Goal: Task Accomplishment & Management: Manage account settings

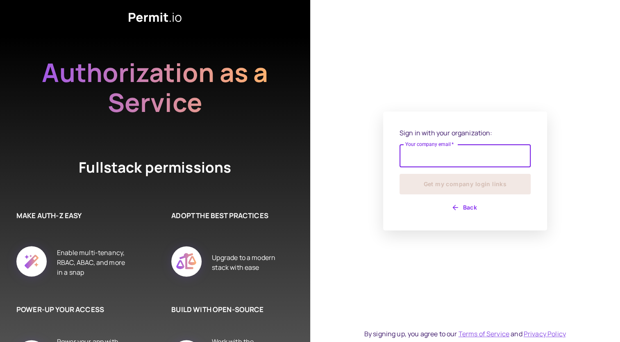
click at [435, 159] on input "Your company email   *" at bounding box center [465, 155] width 131 height 23
type input "**********"
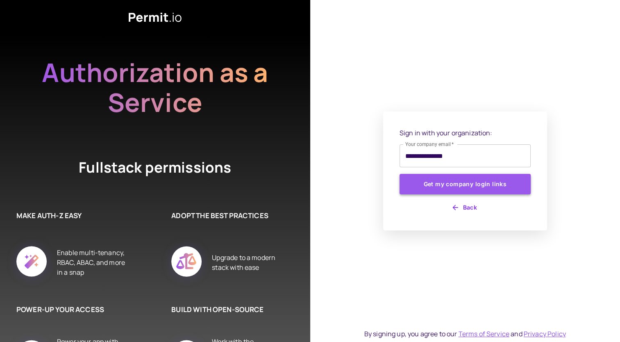
click at [433, 189] on button "Get my company login links" at bounding box center [465, 184] width 131 height 20
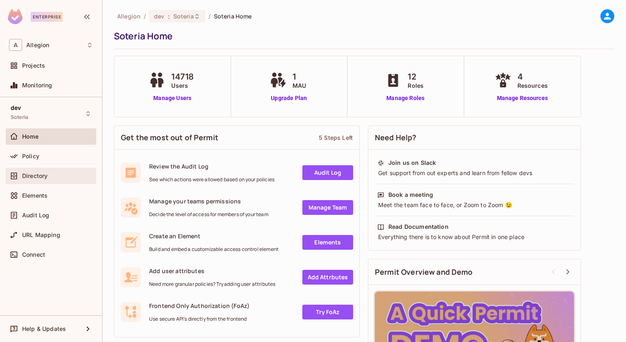
click at [38, 178] on span "Directory" at bounding box center [34, 176] width 25 height 7
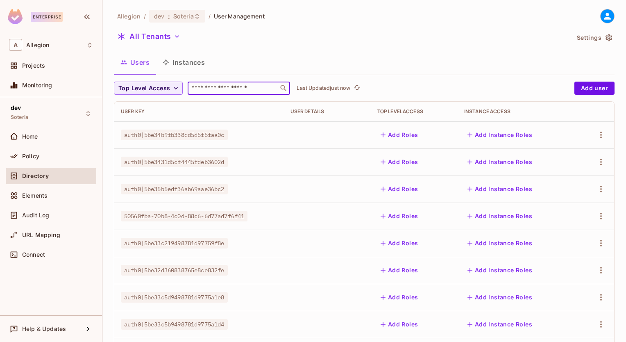
click at [200, 86] on input "text" at bounding box center [233, 88] width 86 height 8
type input "********"
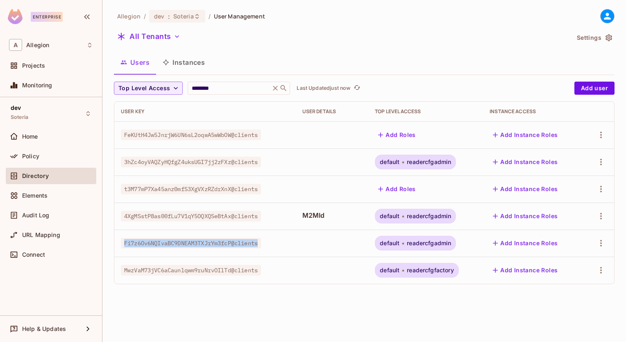
drag, startPoint x: 263, startPoint y: 243, endPoint x: 120, endPoint y: 243, distance: 143.1
click at [120, 243] on td "Fi7z6Ov6NQIvaBC9DNEAM3TXJrYm3fcP@clients" at bounding box center [205, 243] width 182 height 27
drag, startPoint x: 120, startPoint y: 243, endPoint x: 168, endPoint y: 243, distance: 47.6
click at [168, 243] on span "Fi7z6Ov6NQIvaBC9DNEAM3TXJrYm3fcP@clients" at bounding box center [191, 243] width 140 height 11
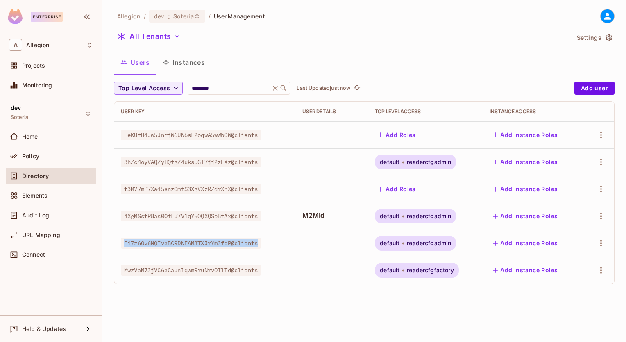
drag, startPoint x: 168, startPoint y: 243, endPoint x: 224, endPoint y: 246, distance: 56.7
click at [224, 245] on span "Fi7z6Ov6NQIvaBC9DNEAM3TXJrYm3fcP@clients" at bounding box center [191, 243] width 140 height 11
click at [234, 244] on span "Fi7z6Ov6NQIvaBC9DNEAM3TXJrYm3fcP@clients" at bounding box center [191, 243] width 140 height 11
drag, startPoint x: 234, startPoint y: 243, endPoint x: 118, endPoint y: 243, distance: 116.0
click at [118, 243] on td "Fi7z6Ov6NQIvaBC9DNEAM3TXJrYm3fcP@clients" at bounding box center [205, 243] width 182 height 27
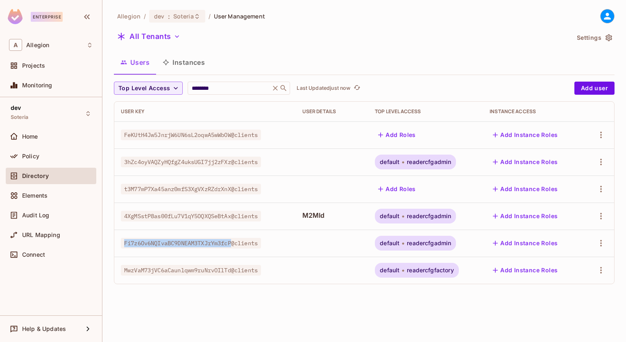
copy span "Fi7z6Ov6NQIvaBC9DNEAM3TXJrYm3fcP"
click at [596, 245] on icon "button" at bounding box center [601, 243] width 10 height 10
click at [563, 258] on li "Edit" at bounding box center [564, 262] width 76 height 18
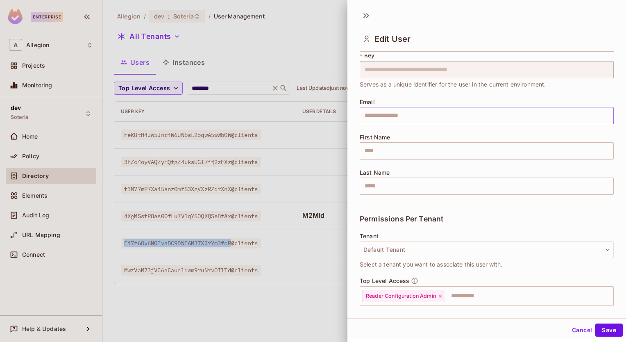
scroll to position [93, 0]
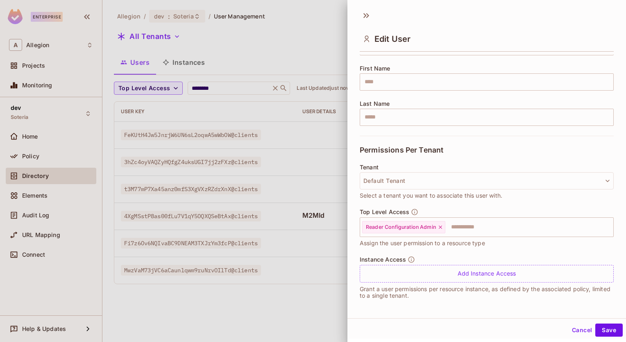
click at [272, 310] on div at bounding box center [313, 171] width 626 height 342
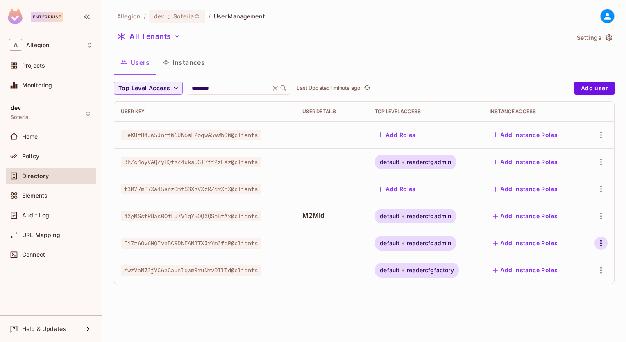
click at [598, 242] on icon "button" at bounding box center [601, 243] width 10 height 10
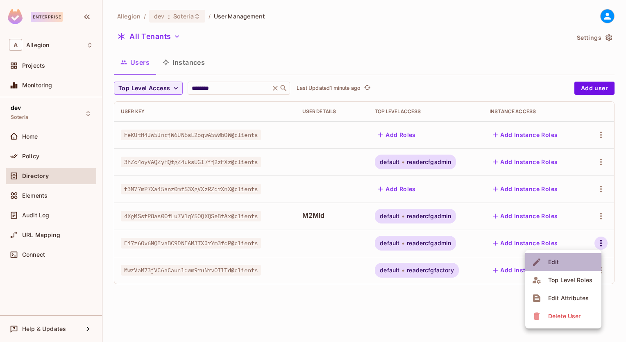
click at [561, 262] on span "Edit" at bounding box center [554, 261] width 16 height 13
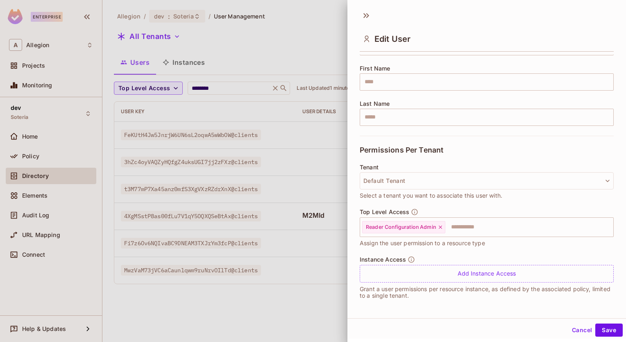
click at [282, 307] on div at bounding box center [313, 171] width 626 height 342
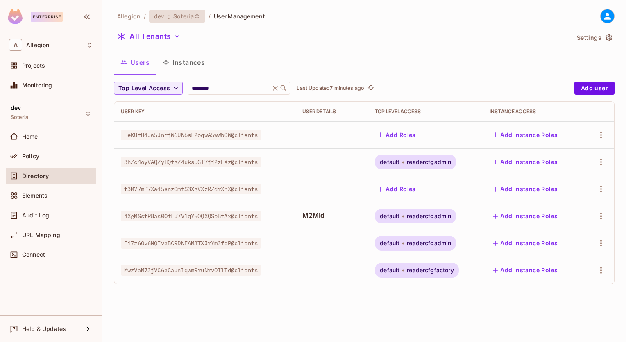
click at [187, 16] on span "Soteria" at bounding box center [183, 16] width 20 height 8
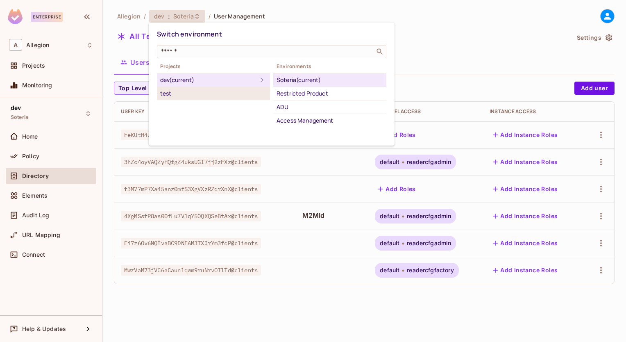
click at [205, 91] on div "test" at bounding box center [213, 94] width 107 height 10
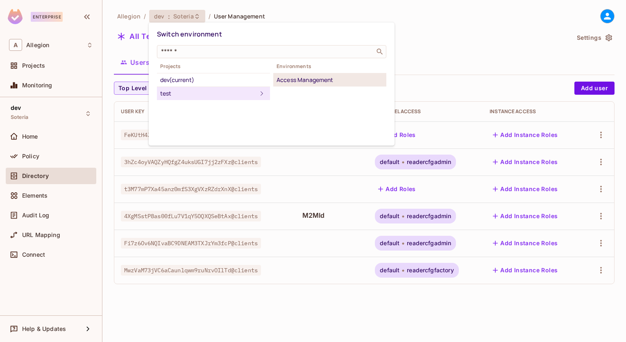
click at [298, 80] on div "Access Management" at bounding box center [330, 80] width 107 height 10
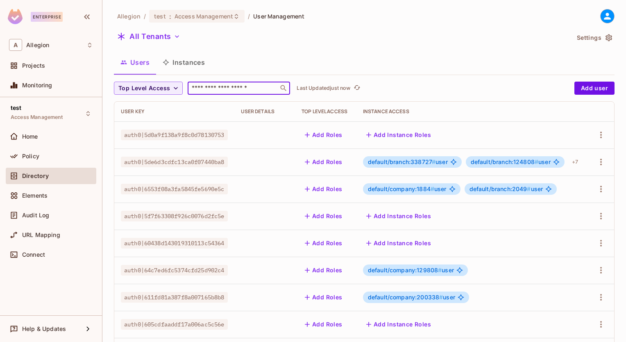
click at [226, 92] on input "text" at bounding box center [233, 88] width 86 height 8
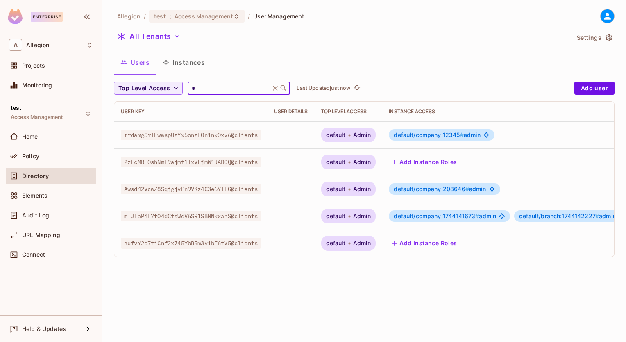
type input "*"
click at [152, 191] on span "Awsd42VcwZ8SqjgjvPn9VKz4C3e6YlIG@clients" at bounding box center [191, 189] width 140 height 11
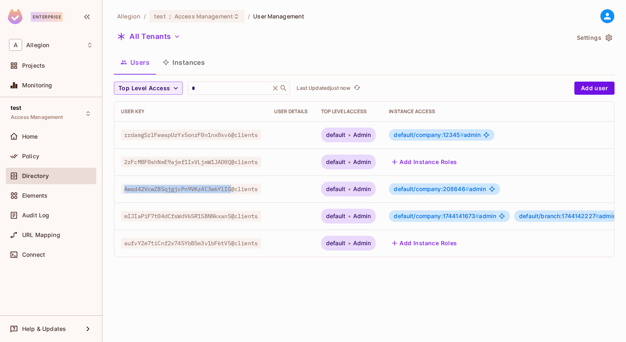
click at [152, 191] on span "Awsd42VcwZ8SqjgjvPn9VKz4C3e6YlIG@clients" at bounding box center [191, 189] width 140 height 11
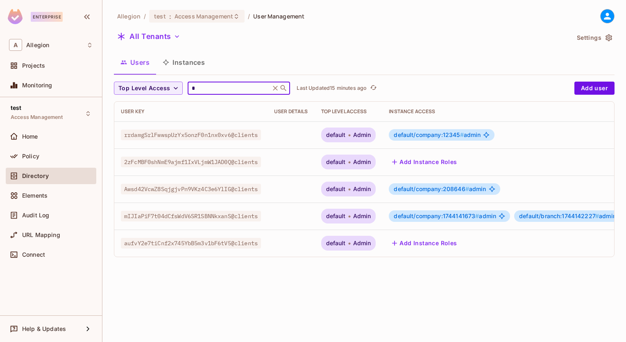
click at [198, 84] on input "*" at bounding box center [229, 88] width 78 height 8
click at [198, 86] on input "*" at bounding box center [229, 88] width 78 height 8
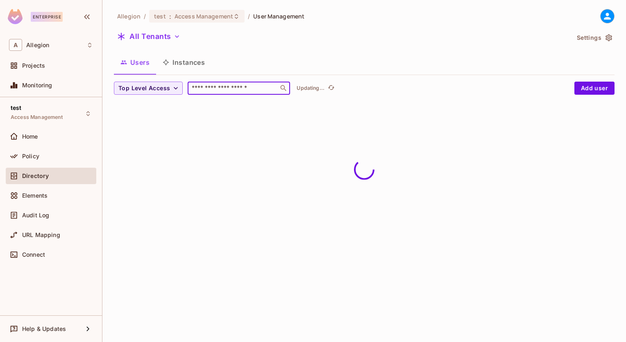
click at [193, 57] on button "Instances" at bounding box center [183, 62] width 55 height 20
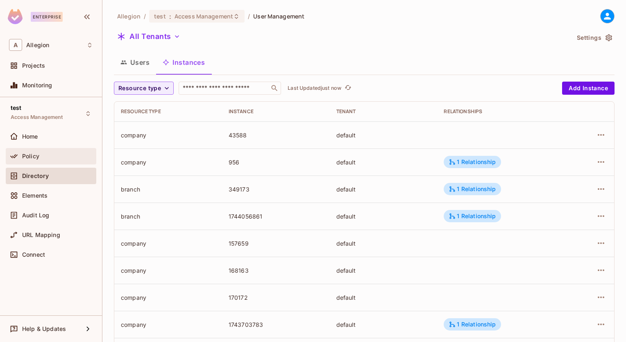
click at [42, 157] on div "Policy" at bounding box center [57, 156] width 71 height 7
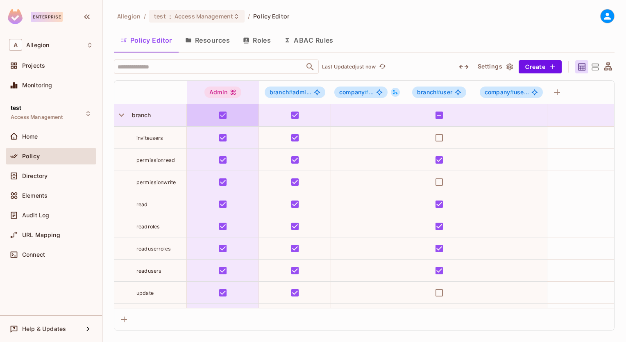
click at [261, 38] on button "Roles" at bounding box center [257, 40] width 41 height 20
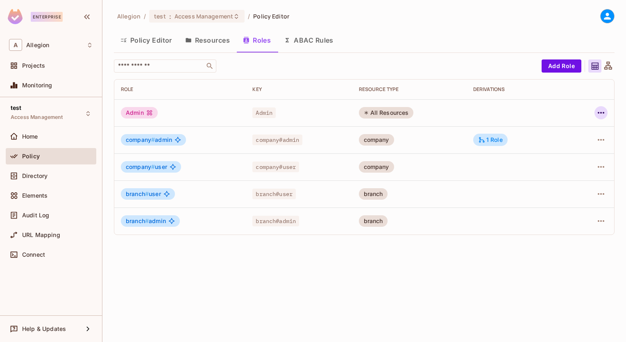
click at [600, 114] on icon "button" at bounding box center [601, 113] width 10 height 10
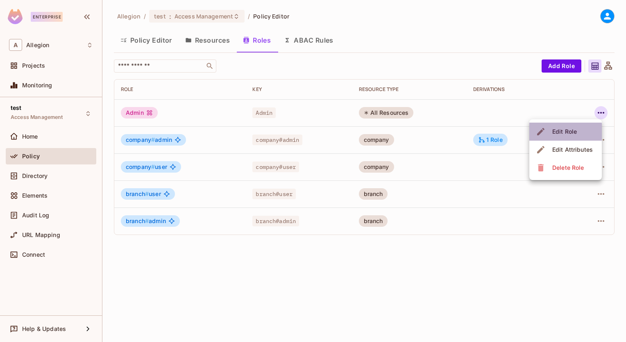
click at [551, 133] on span "Edit Role" at bounding box center [565, 131] width 30 height 13
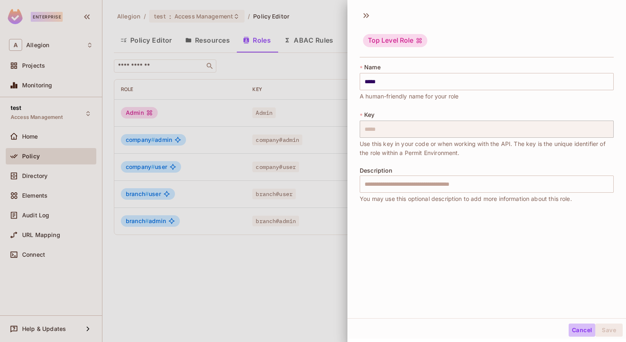
click at [576, 333] on button "Cancel" at bounding box center [582, 329] width 27 height 13
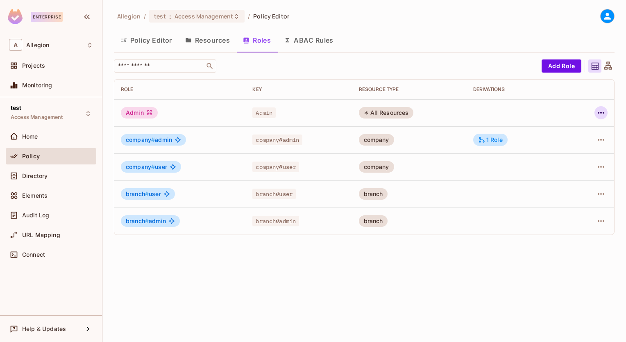
click at [599, 110] on icon "button" at bounding box center [601, 113] width 10 height 10
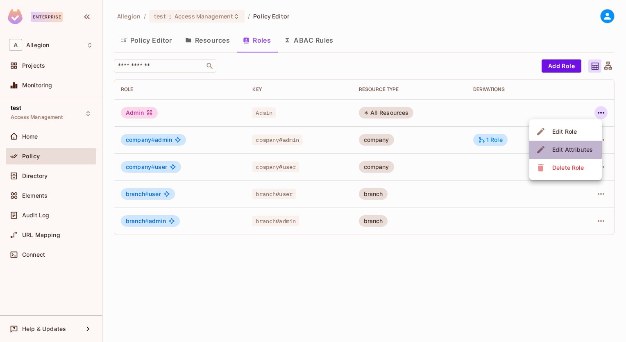
click at [586, 149] on div "Edit Attributes" at bounding box center [573, 150] width 41 height 8
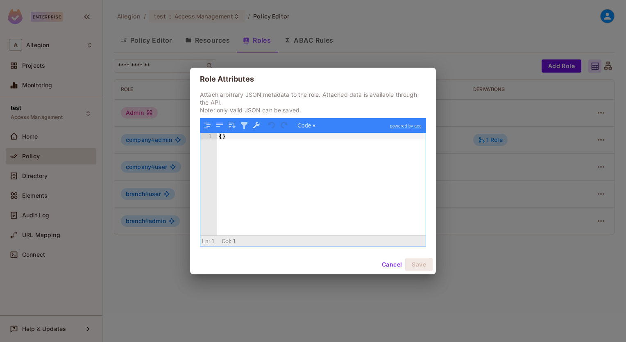
click at [387, 268] on button "Cancel" at bounding box center [392, 264] width 27 height 13
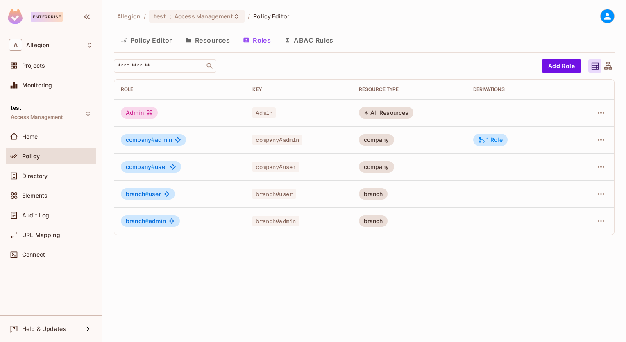
click at [148, 39] on button "Policy Editor" at bounding box center [146, 40] width 65 height 20
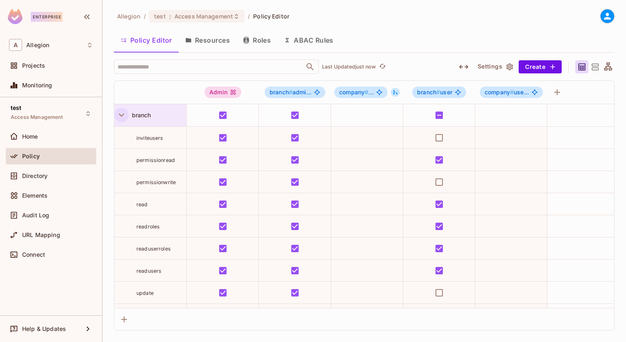
click at [126, 115] on icon "button" at bounding box center [121, 114] width 11 height 11
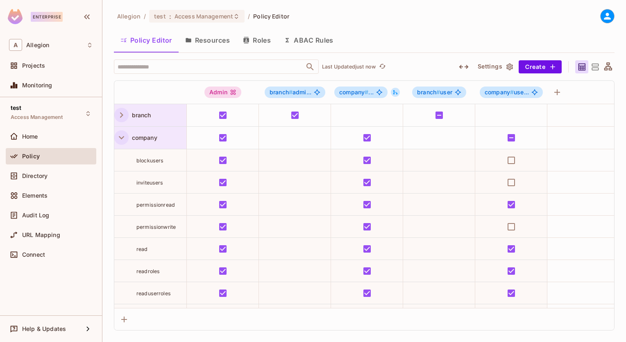
click at [122, 134] on icon "button" at bounding box center [121, 137] width 11 height 11
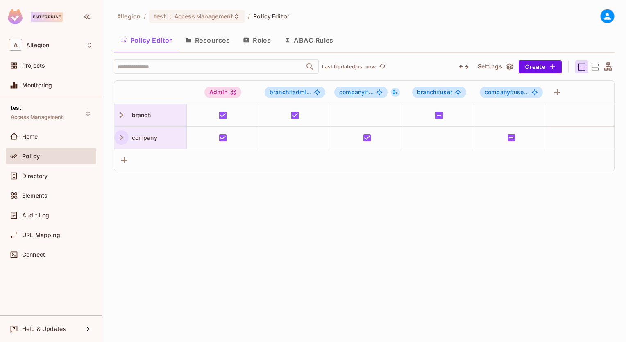
drag, startPoint x: 120, startPoint y: 112, endPoint x: 123, endPoint y: 123, distance: 11.2
click at [120, 114] on icon "button" at bounding box center [121, 114] width 11 height 11
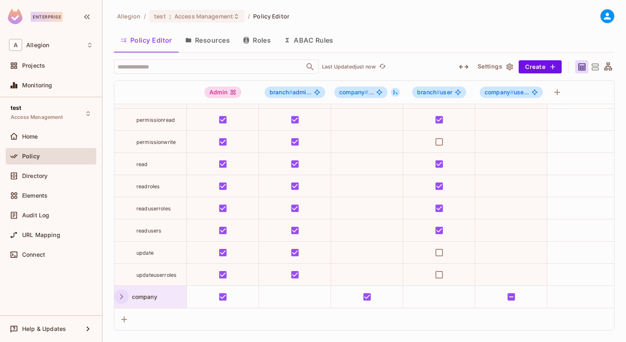
scroll to position [46, 0]
drag, startPoint x: 120, startPoint y: 287, endPoint x: 136, endPoint y: 285, distance: 16.2
click at [121, 291] on icon "button" at bounding box center [121, 296] width 11 height 11
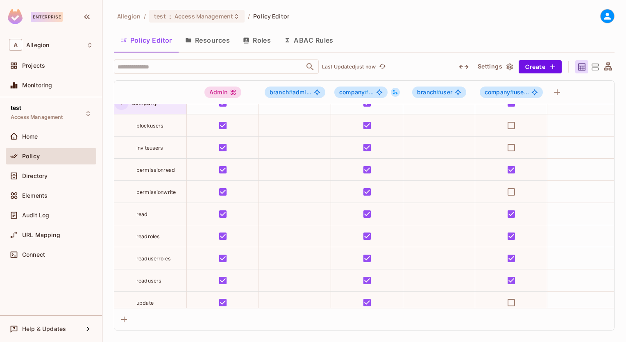
scroll to position [185, 0]
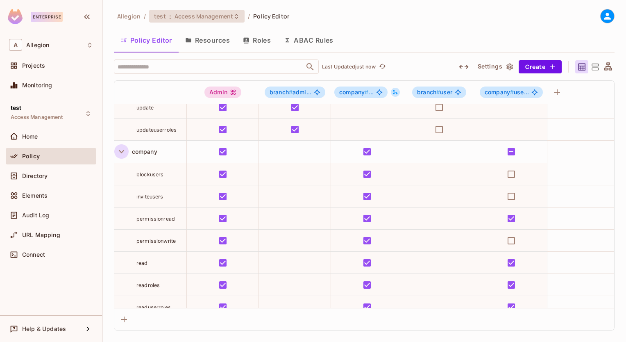
click at [204, 18] on span "Access Management" at bounding box center [204, 16] width 59 height 8
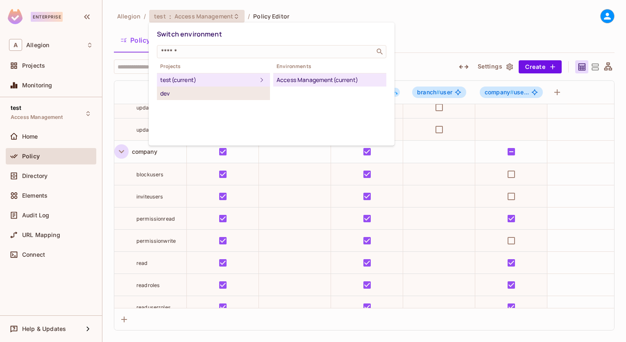
click at [248, 91] on div "dev" at bounding box center [213, 94] width 107 height 10
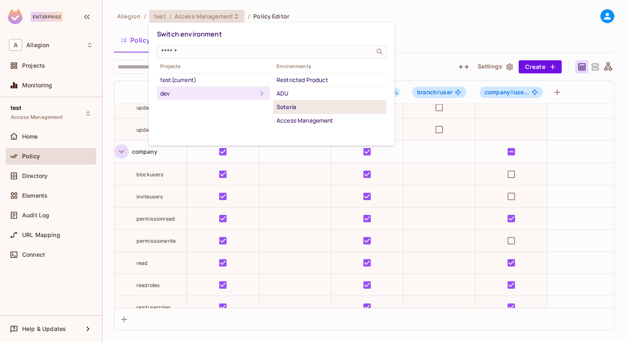
click at [287, 105] on div "Soteria" at bounding box center [330, 107] width 107 height 10
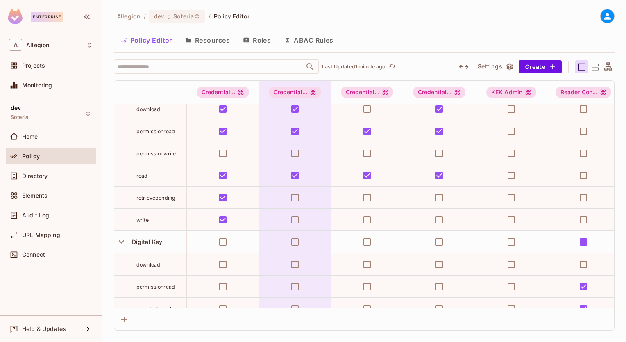
scroll to position [0, 0]
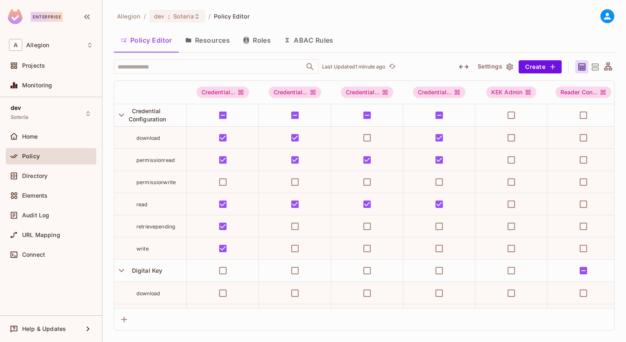
click at [208, 45] on button "Resources" at bounding box center [208, 40] width 58 height 20
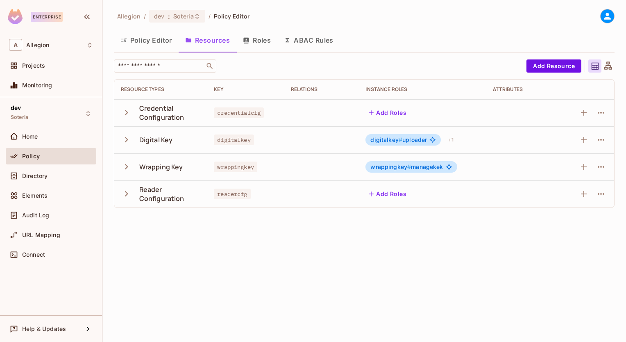
click at [122, 163] on icon "button" at bounding box center [126, 166] width 11 height 11
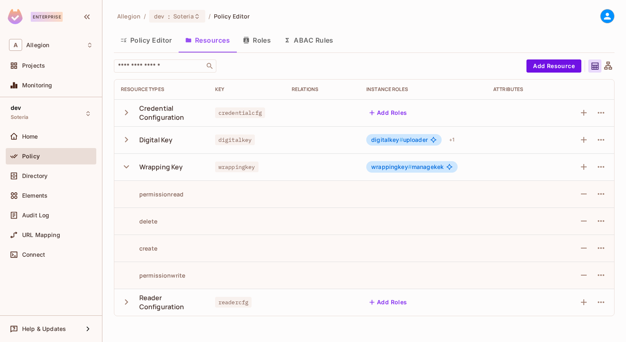
drag, startPoint x: 257, startPoint y: 35, endPoint x: 229, endPoint y: 48, distance: 30.3
click at [257, 35] on button "Roles" at bounding box center [257, 40] width 41 height 20
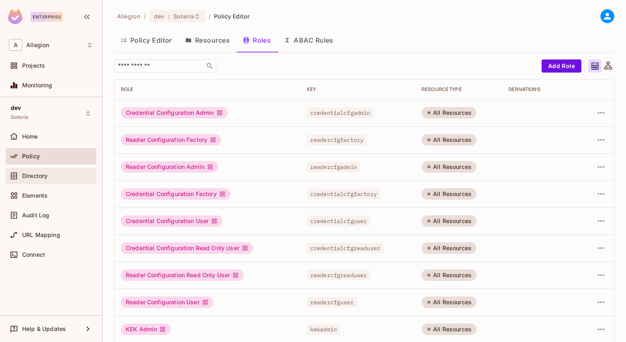
click at [43, 177] on span "Directory" at bounding box center [34, 176] width 25 height 7
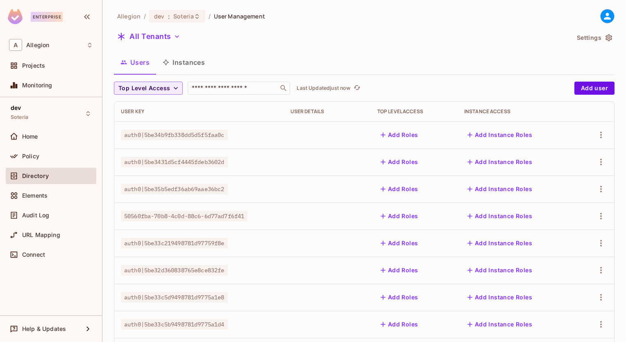
click at [178, 64] on button "Instances" at bounding box center [183, 62] width 55 height 20
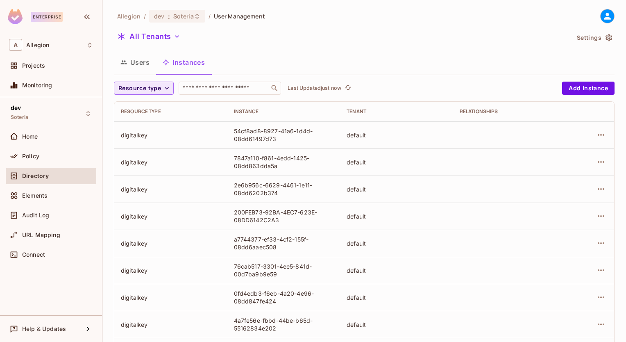
click at [149, 91] on span "Resource type" at bounding box center [139, 88] width 43 height 10
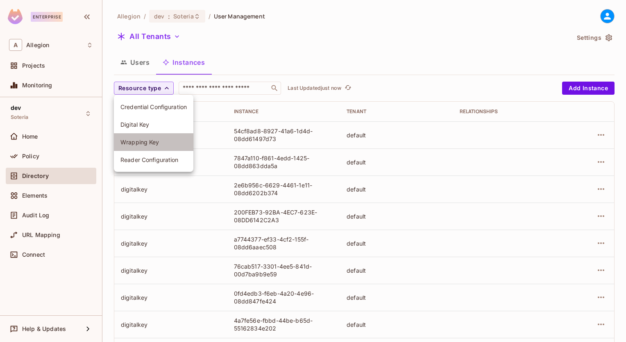
click at [144, 141] on span "Wrapping Key" at bounding box center [154, 142] width 66 height 8
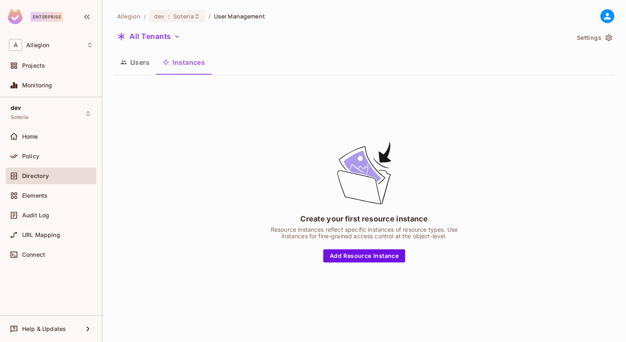
click at [138, 66] on button "Users" at bounding box center [135, 62] width 42 height 20
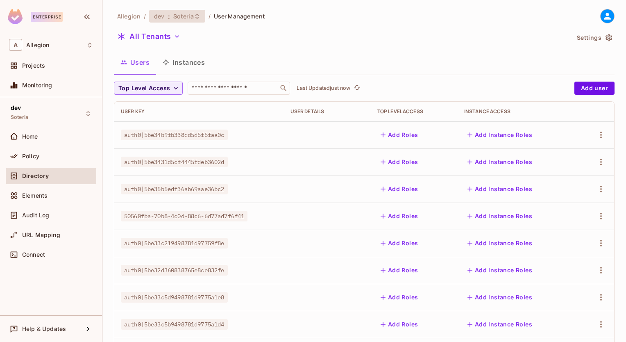
click at [175, 19] on span "Soteria" at bounding box center [183, 16] width 20 height 8
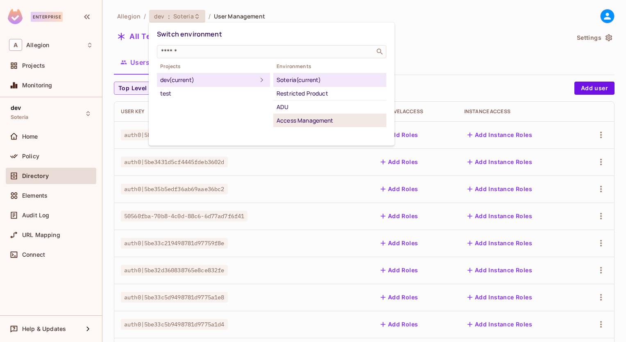
click at [291, 121] on div "Access Management" at bounding box center [330, 121] width 107 height 10
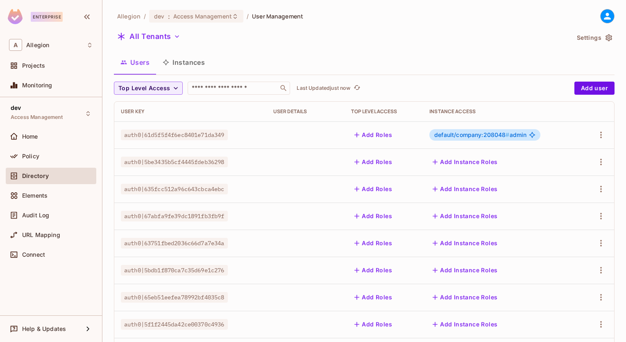
click at [174, 57] on button "Instances" at bounding box center [183, 62] width 55 height 20
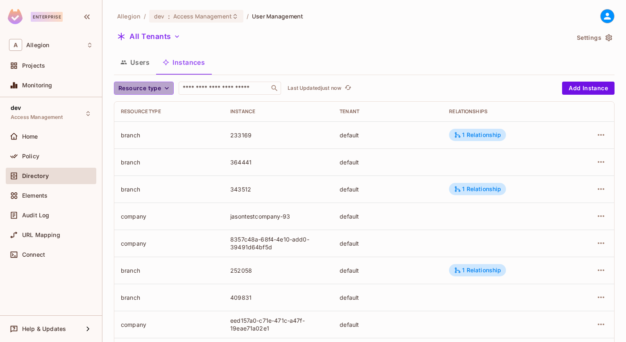
click at [159, 89] on span "Resource type" at bounding box center [139, 88] width 43 height 10
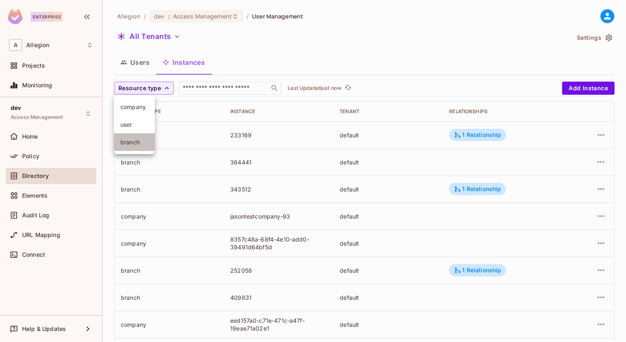
click at [134, 140] on span "branch" at bounding box center [135, 142] width 28 height 8
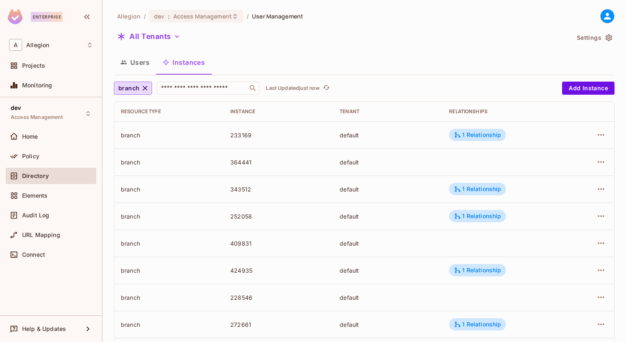
click at [238, 135] on div "233169" at bounding box center [278, 135] width 96 height 8
click at [596, 133] on icon "button" at bounding box center [601, 135] width 10 height 10
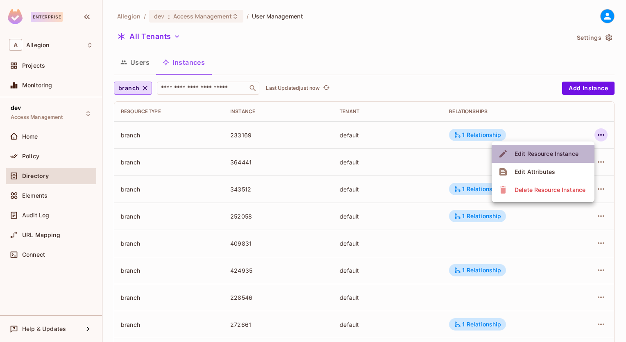
click at [554, 150] on div "Edit Resource Instance" at bounding box center [547, 154] width 64 height 8
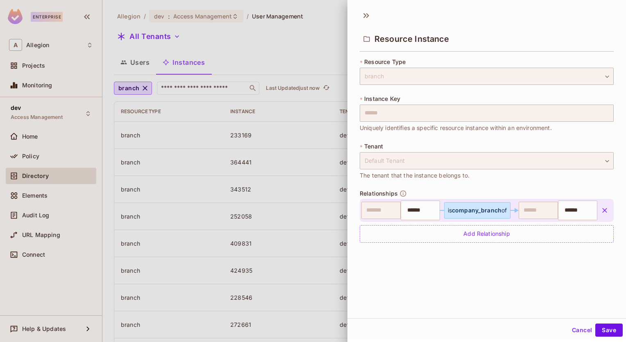
scroll to position [1, 0]
click at [573, 331] on button "Cancel" at bounding box center [582, 328] width 27 height 13
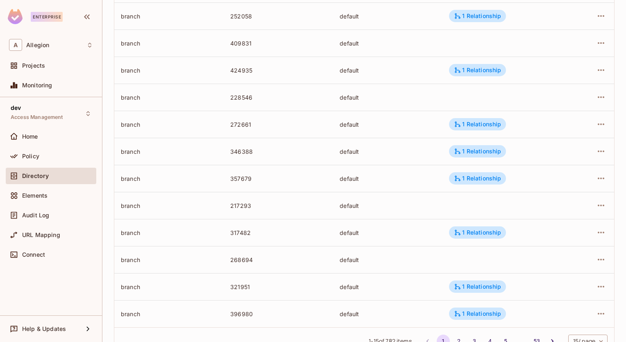
scroll to position [230, 0]
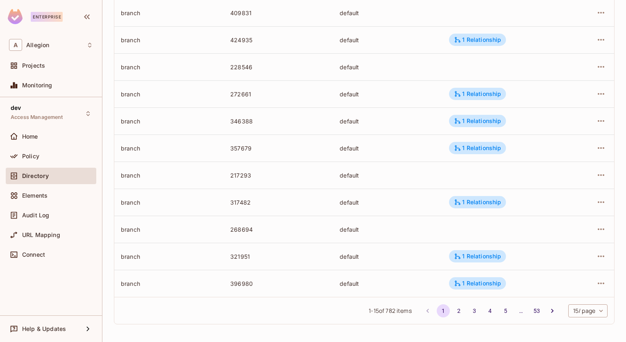
click at [127, 229] on div "branch" at bounding box center [169, 229] width 96 height 8
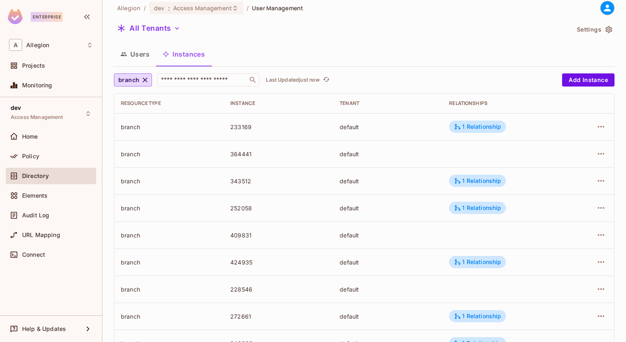
scroll to position [0, 0]
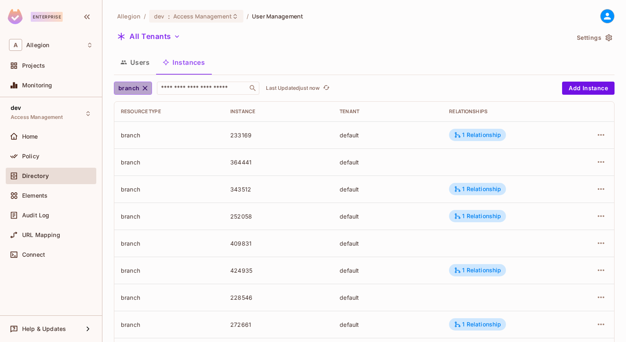
click at [143, 85] on icon "button" at bounding box center [145, 88] width 8 height 8
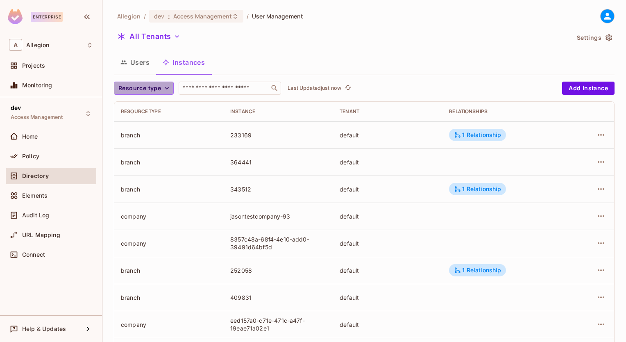
click at [151, 89] on span "Resource type" at bounding box center [139, 88] width 43 height 10
click at [139, 106] on span "company" at bounding box center [135, 107] width 28 height 8
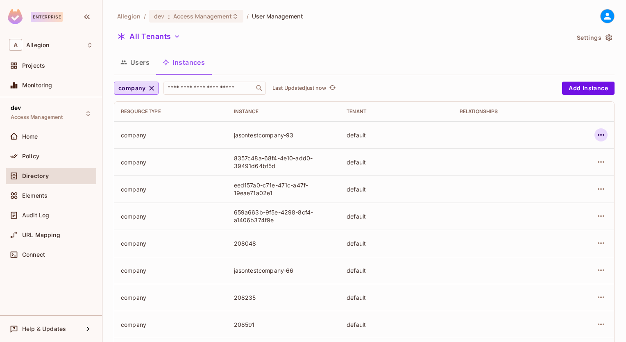
click at [597, 132] on icon "button" at bounding box center [601, 135] width 10 height 10
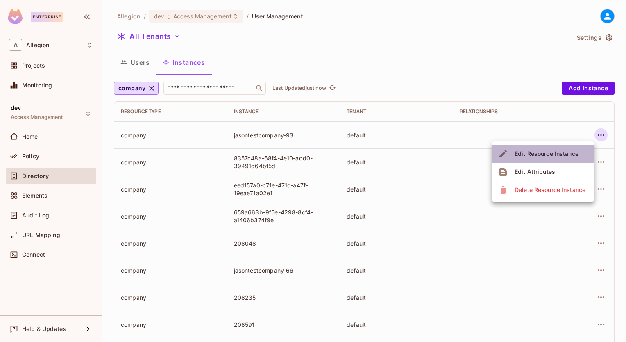
click at [575, 150] on div "Edit Resource Instance" at bounding box center [547, 154] width 64 height 8
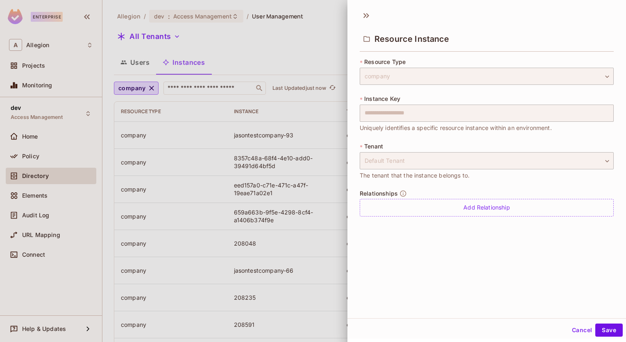
click at [578, 328] on button "Cancel" at bounding box center [582, 329] width 27 height 13
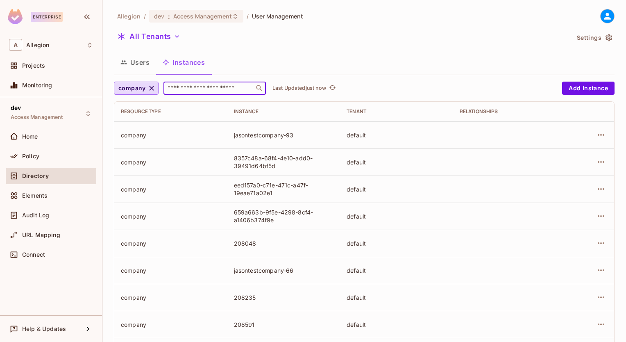
click at [231, 87] on input "text" at bounding box center [209, 88] width 86 height 8
click at [139, 66] on button "Users" at bounding box center [135, 62] width 42 height 20
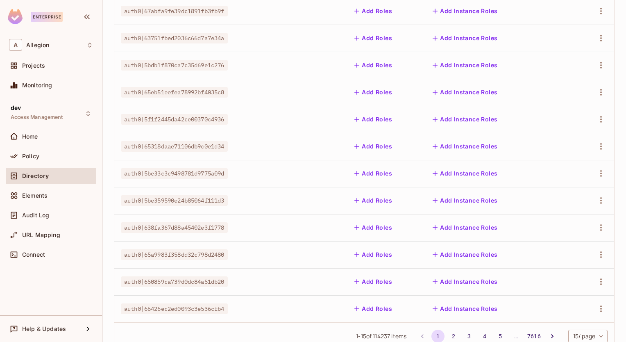
scroll to position [41, 0]
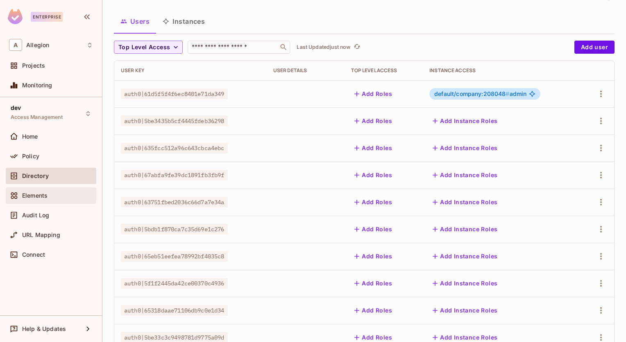
click at [48, 194] on div "Elements" at bounding box center [57, 195] width 71 height 7
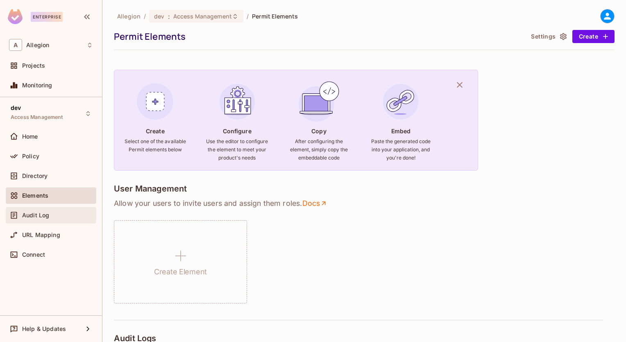
click at [36, 216] on span "Audit Log" at bounding box center [35, 215] width 27 height 7
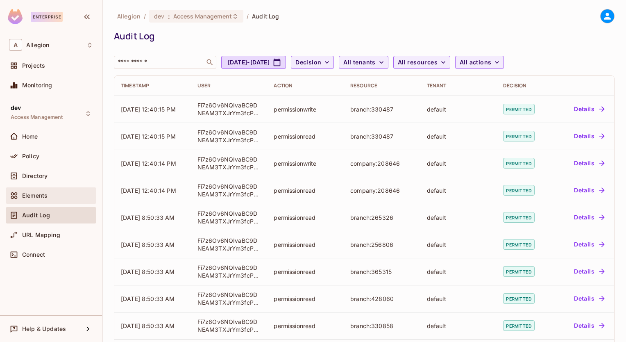
click at [36, 203] on div "Elements" at bounding box center [51, 195] width 91 height 16
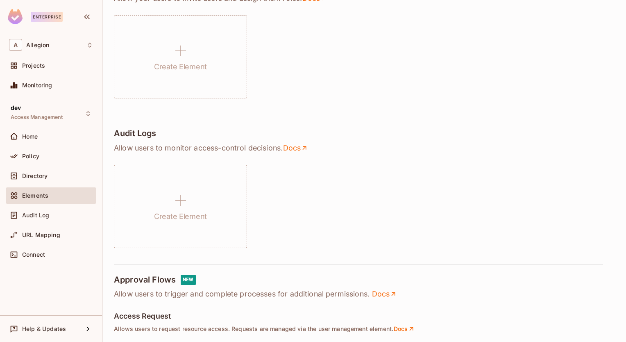
scroll to position [328, 0]
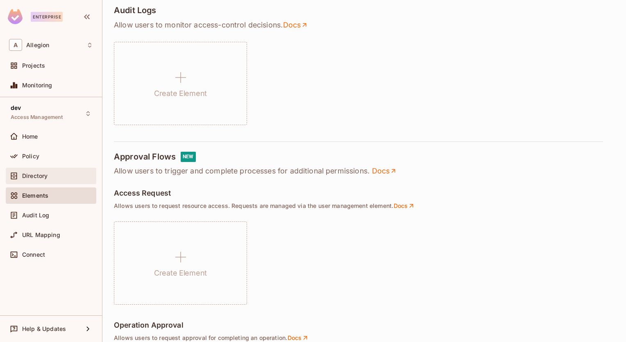
click at [61, 176] on div "Directory" at bounding box center [57, 176] width 71 height 7
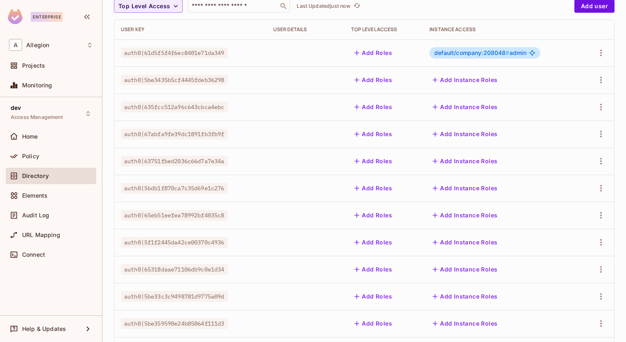
scroll to position [230, 0]
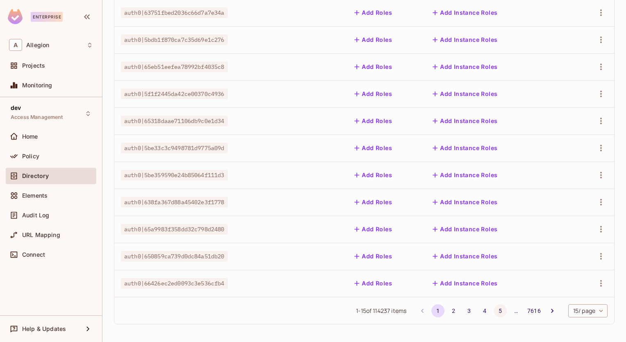
click at [494, 311] on button "5" at bounding box center [500, 310] width 13 height 13
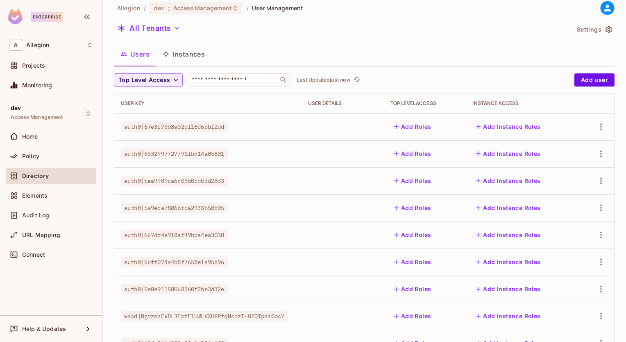
scroll to position [0, 0]
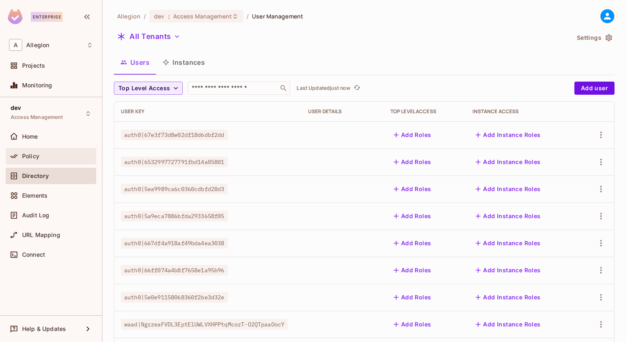
click at [36, 149] on div "Policy" at bounding box center [51, 156] width 91 height 16
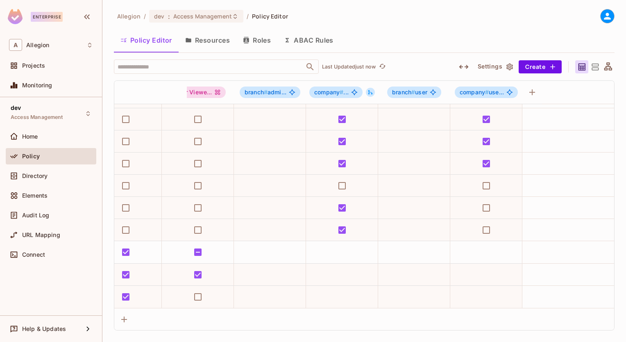
scroll to position [356, 0]
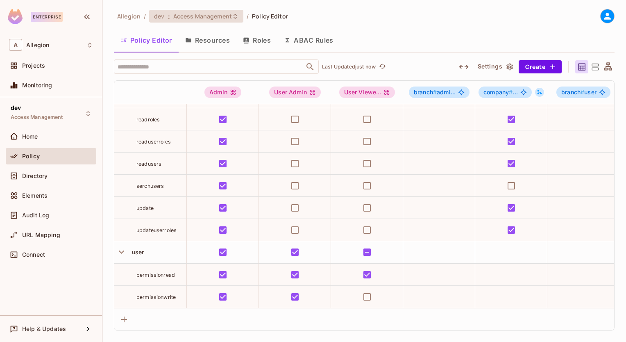
click at [206, 17] on span "Access Management" at bounding box center [202, 16] width 59 height 8
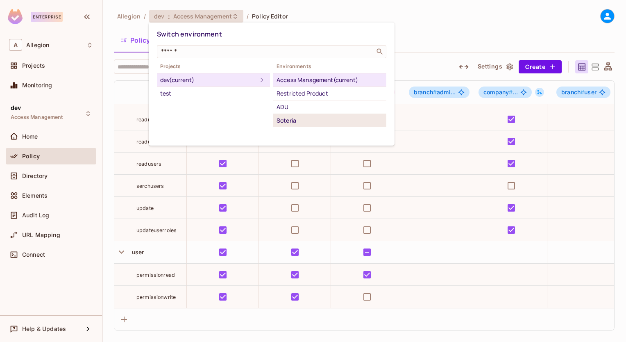
click at [294, 118] on div "Soteria" at bounding box center [330, 121] width 107 height 10
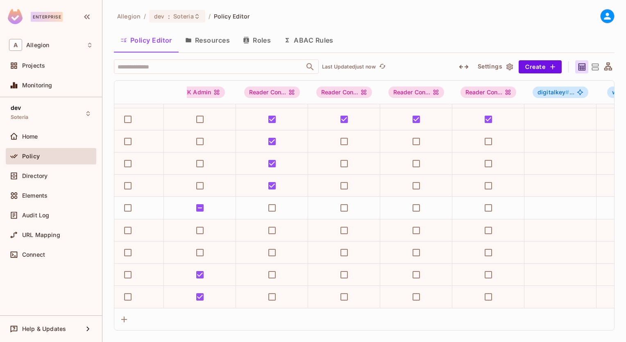
scroll to position [357, 536]
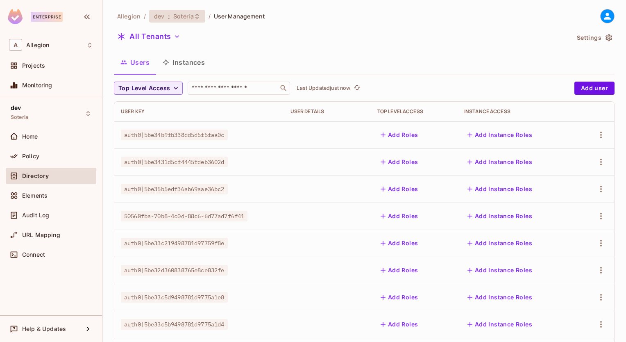
click at [183, 16] on span "Soteria" at bounding box center [183, 16] width 20 height 8
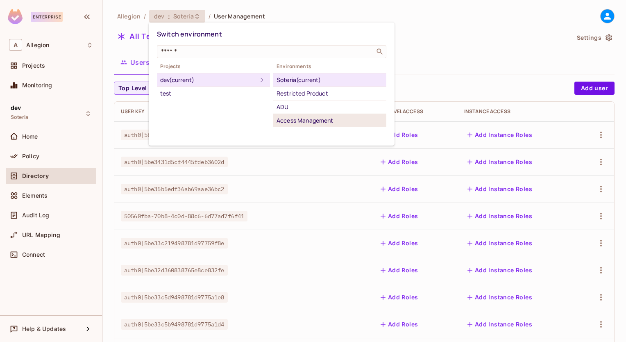
click at [303, 124] on div "Access Management" at bounding box center [330, 121] width 107 height 10
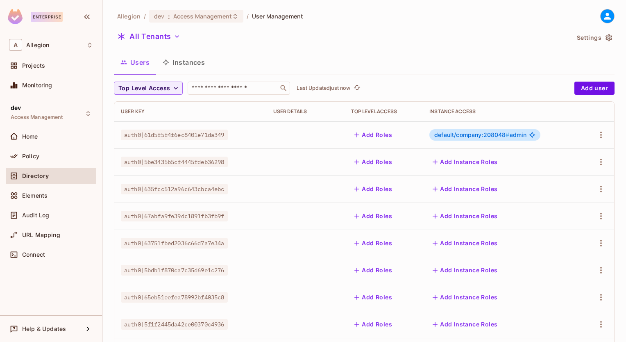
click at [201, 63] on button "Instances" at bounding box center [183, 62] width 55 height 20
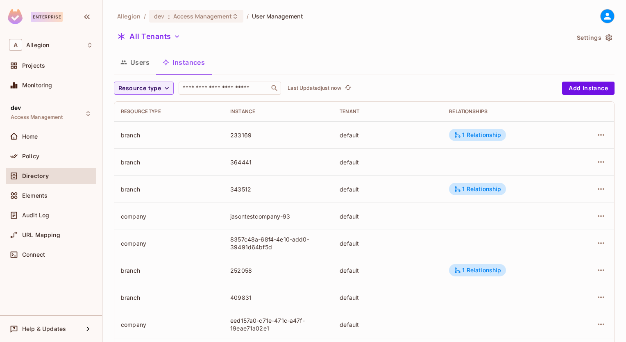
drag, startPoint x: 145, startPoint y: 62, endPoint x: 203, endPoint y: 75, distance: 59.8
click at [146, 63] on button "Users" at bounding box center [135, 62] width 42 height 20
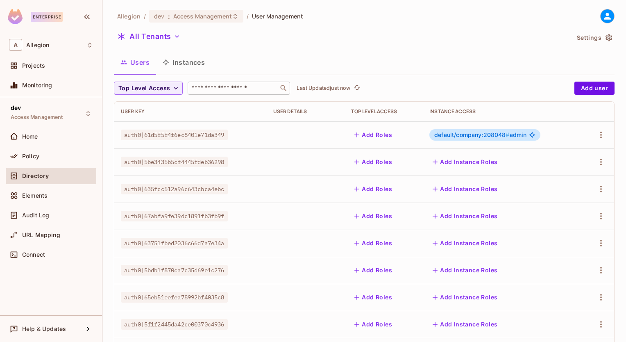
click at [209, 90] on input "text" at bounding box center [233, 88] width 86 height 8
paste input "**********"
type input "**********"
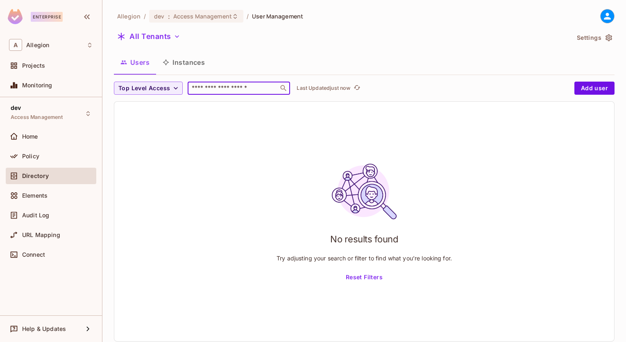
type input "*"
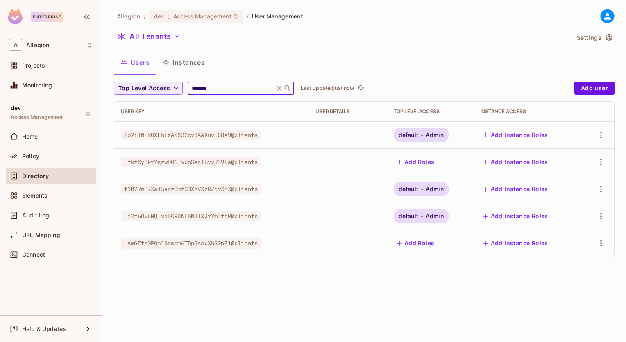
type input "*******"
click at [201, 217] on span "Fi7z6Ov6NQIvaBC9DNEAM3TXJrYm3fcP@clients" at bounding box center [191, 216] width 140 height 11
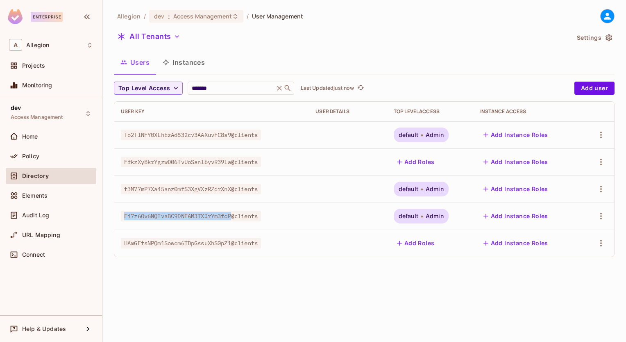
click at [201, 217] on span "Fi7z6Ov6NQIvaBC9DNEAM3TXJrYm3fcP@clients" at bounding box center [191, 216] width 140 height 11
copy span "Fi7z6Ov6NQIvaBC9DNEAM3TXJrYm3fcP"
